Goal: Use online tool/utility: Utilize a website feature to perform a specific function

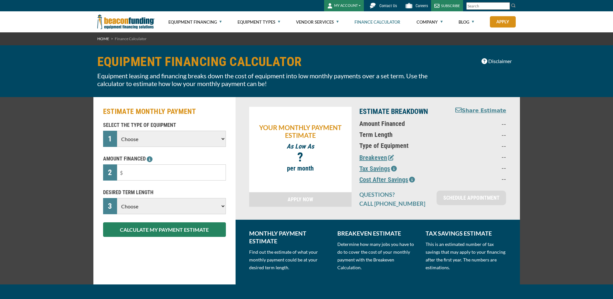
drag, startPoint x: 196, startPoint y: 137, endPoint x: 195, endPoint y: 146, distance: 8.8
click at [196, 137] on select "Choose Backhoe Boom/Bucket Truck Chipper Commercial Mower Crane DTG/DTF Printin…" at bounding box center [171, 139] width 109 height 16
click at [210, 201] on select "Choose 36 Months 48 Months 60 Months" at bounding box center [171, 206] width 109 height 16
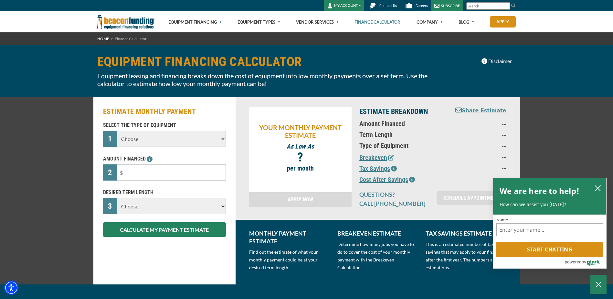
select select "60"
click at [117, 211] on select "Choose 36 Months 48 Months 60 Months" at bounding box center [171, 206] width 109 height 16
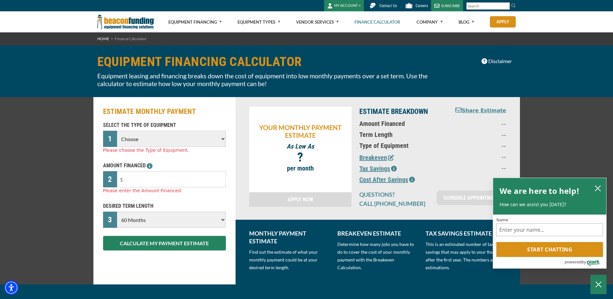
click at [177, 139] on select "Choose Backhoe Boom/Bucket Truck Chipper Commercial Mower Crane DTG/DTF Printin…" at bounding box center [171, 139] width 109 height 16
select select "5"
click at [117, 131] on select "Choose Backhoe Boom/Bucket Truck Chipper Commercial Mower Crane DTG/DTF Printin…" at bounding box center [171, 139] width 109 height 16
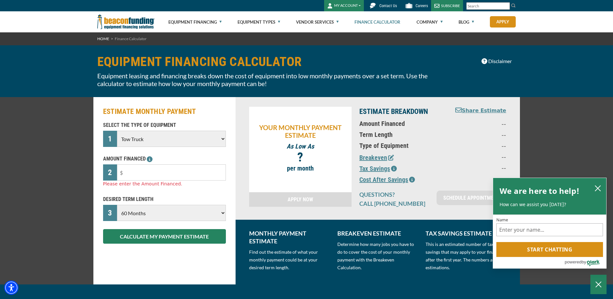
click at [179, 161] on p "AMOUNT FINANCED" at bounding box center [164, 159] width 123 height 8
click at [179, 168] on input "text" at bounding box center [171, 172] width 109 height 16
type input "$130,000"
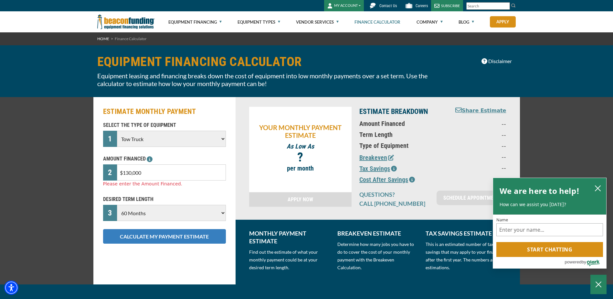
click at [209, 239] on div "ESTIMATE MONTHLY PAYMENT SELECT THE TYPE OF EQUIPMENT 1 Choose Backhoe Boom/Buc…" at bounding box center [164, 190] width 142 height 187
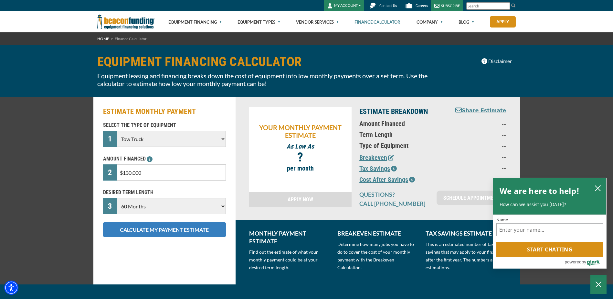
click at [204, 229] on button "CALCULATE MY PAYMENT ESTIMATE" at bounding box center [164, 229] width 123 height 15
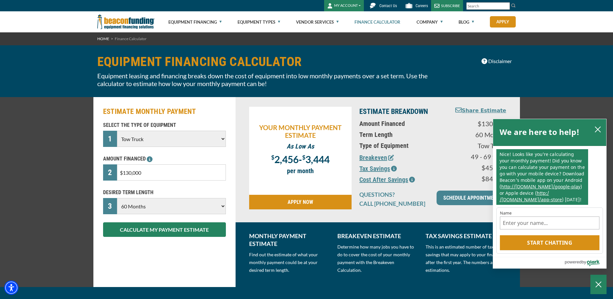
drag, startPoint x: 164, startPoint y: 179, endPoint x: 98, endPoint y: 172, distance: 66.9
click at [95, 173] on div "ESTIMATE MONTHLY PAYMENT SELECT THE TYPE OF EQUIPMENT 1 Choose Backhoe Boom/Buc…" at bounding box center [164, 192] width 142 height 190
type input "$75,000"
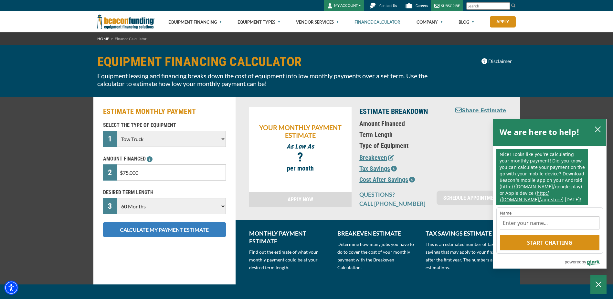
click at [187, 234] on button "CALCULATE MY PAYMENT ESTIMATE" at bounding box center [164, 229] width 123 height 15
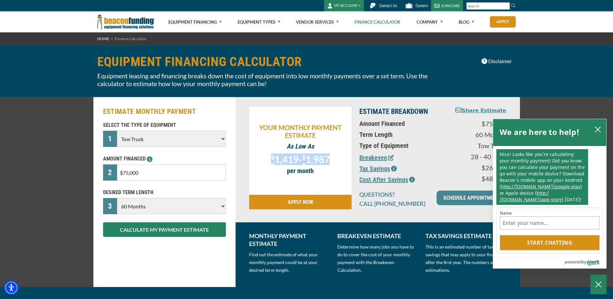
drag, startPoint x: 270, startPoint y: 160, endPoint x: 333, endPoint y: 160, distance: 64.0
click at [333, 160] on p "$ 1,419 - $ 1,987" at bounding box center [300, 158] width 96 height 10
drag, startPoint x: 333, startPoint y: 160, endPoint x: 323, endPoint y: 156, distance: 11.3
click at [330, 160] on span "1,987" at bounding box center [317, 159] width 24 height 12
click at [323, 164] on span "1,987" at bounding box center [317, 159] width 24 height 12
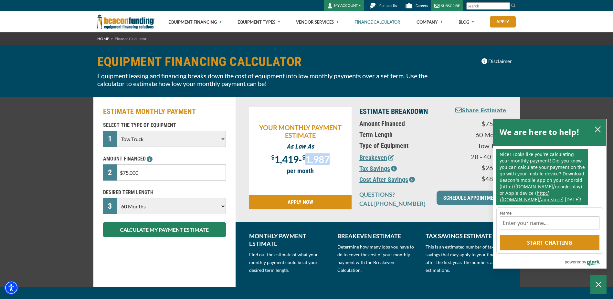
click at [323, 164] on span "1,987" at bounding box center [317, 159] width 24 height 12
drag, startPoint x: 323, startPoint y: 164, endPoint x: 284, endPoint y: 159, distance: 39.5
click at [284, 159] on span "1,419" at bounding box center [286, 159] width 24 height 12
